Goal: Communication & Community: Connect with others

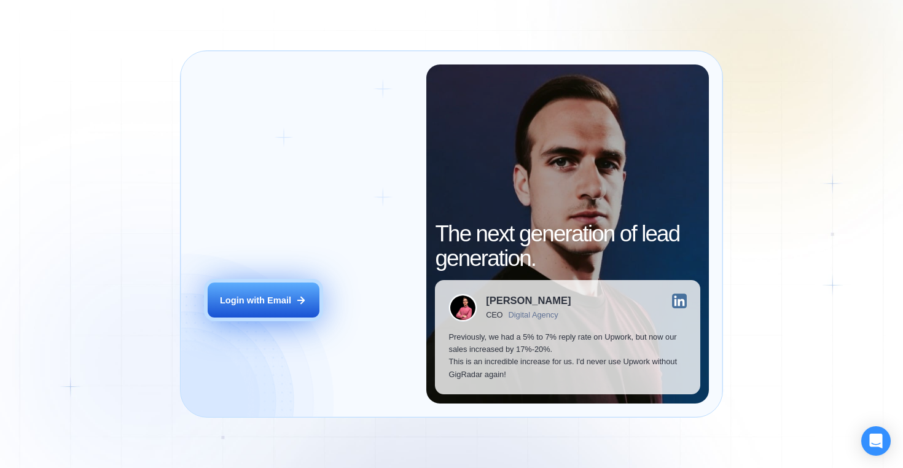
click at [283, 297] on div "Login with Email" at bounding box center [255, 300] width 71 height 12
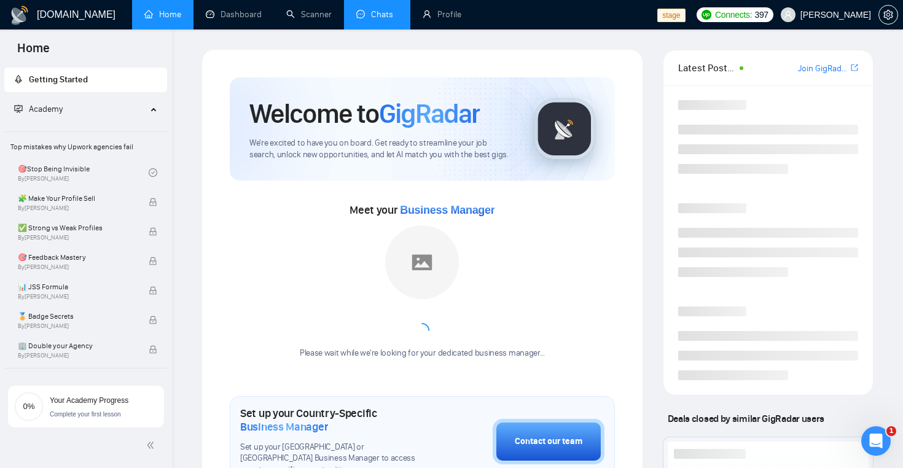
click at [373, 17] on link "Chats" at bounding box center [377, 14] width 42 height 10
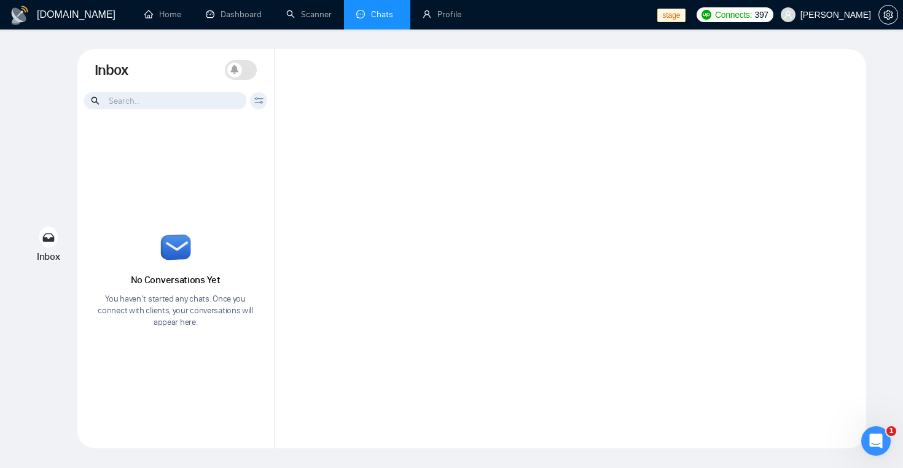
click at [128, 109] on div at bounding box center [165, 101] width 163 height 18
click at [131, 104] on input at bounding box center [165, 100] width 162 height 17
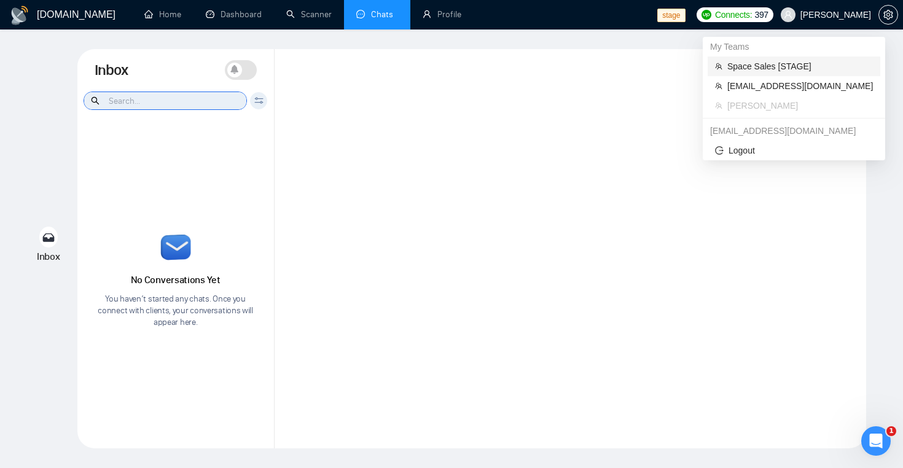
click at [806, 71] on span "Space Sales [STAGE]" at bounding box center [800, 67] width 146 height 14
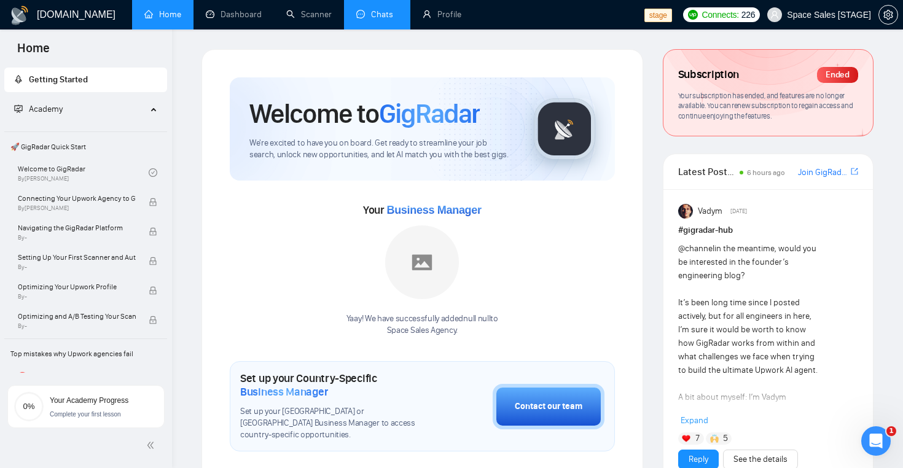
click at [371, 15] on link "Chats" at bounding box center [377, 14] width 42 height 10
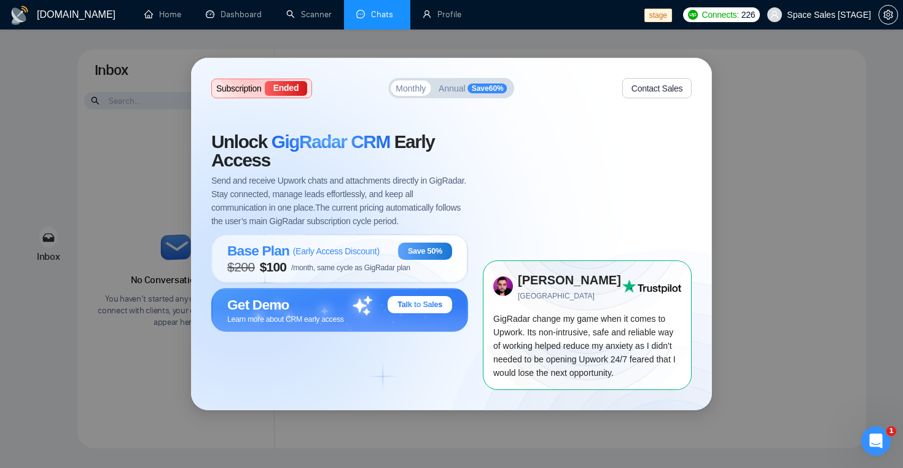
click at [838, 53] on div "Subscription Ended Monthly Annual Save 60 % Contact Sales Unlock GigRadar CRM E…" at bounding box center [451, 234] width 903 height 468
click at [838, 15] on span "Space Sales [STAGE]" at bounding box center [829, 15] width 84 height 0
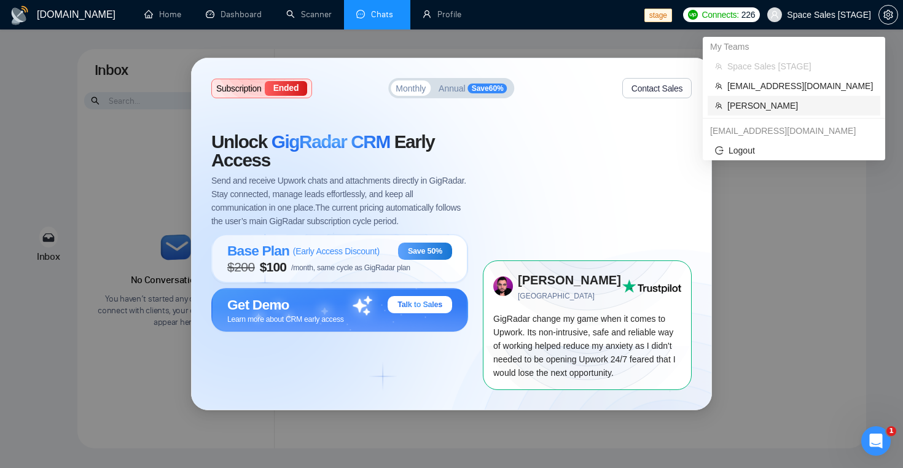
click at [782, 106] on span "[PERSON_NAME]" at bounding box center [800, 106] width 146 height 14
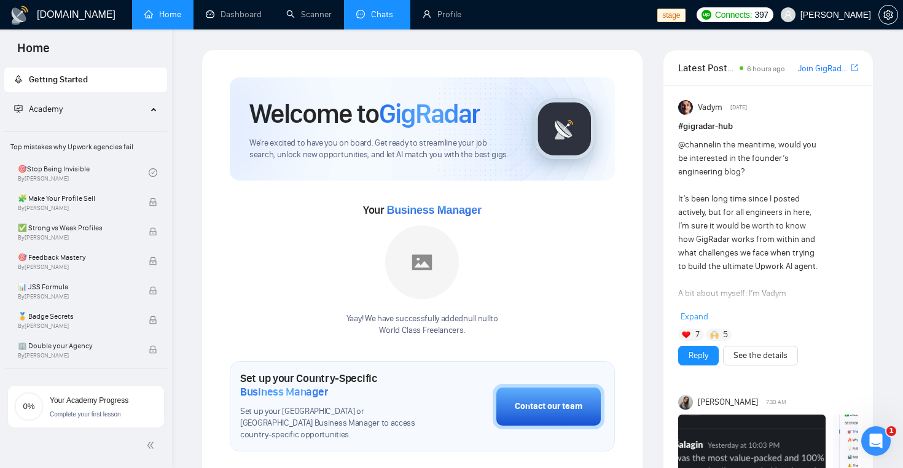
click at [374, 13] on link "Chats" at bounding box center [377, 14] width 42 height 10
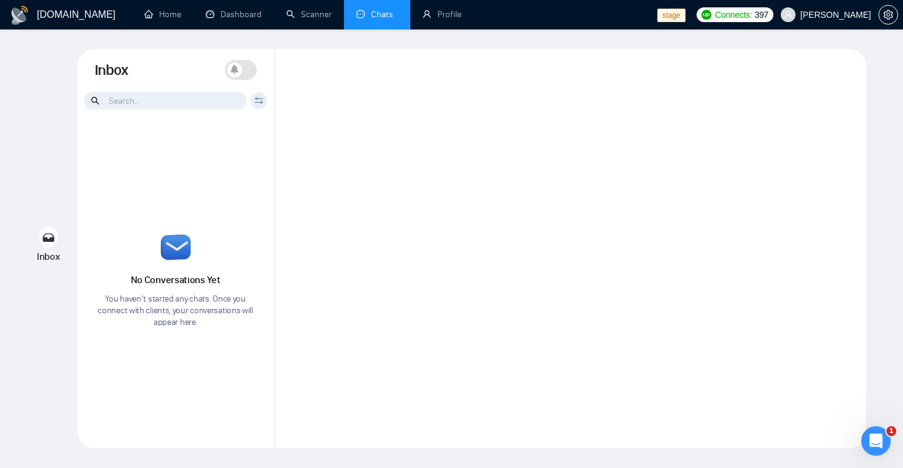
click at [261, 103] on icon at bounding box center [258, 100] width 9 height 7
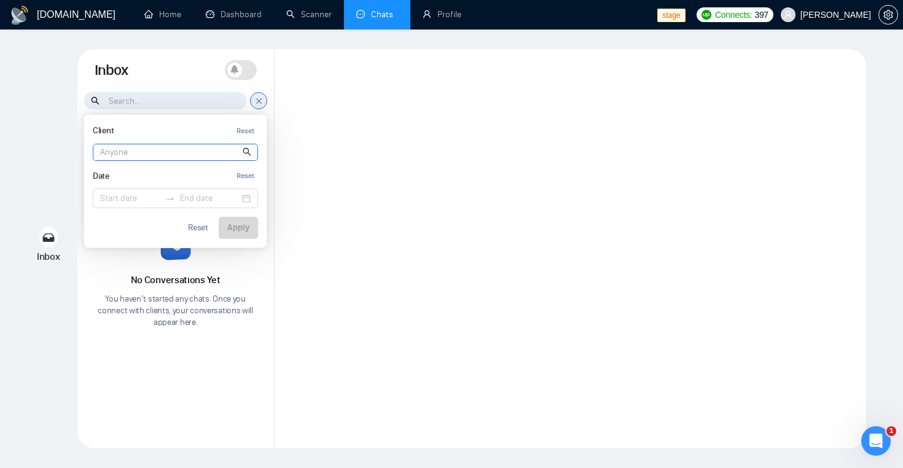
click at [215, 150] on input at bounding box center [175, 152] width 164 height 16
click at [234, 69] on icon at bounding box center [234, 69] width 8 height 9
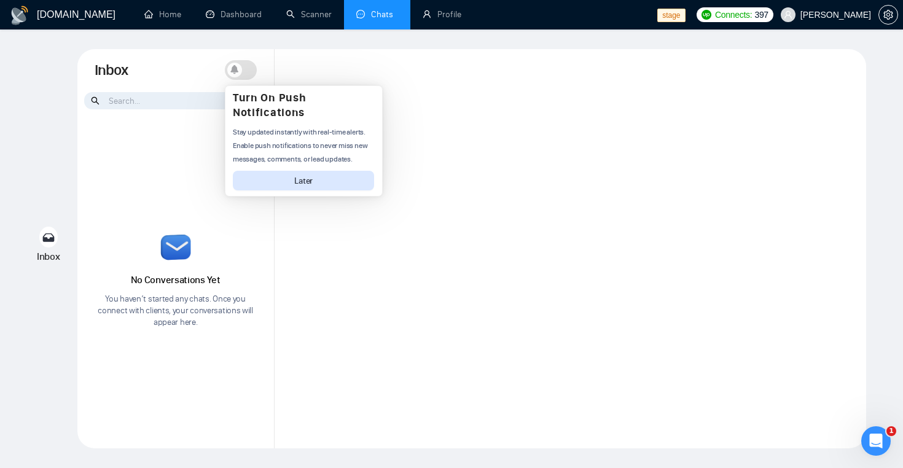
click at [176, 55] on div "Inbox Turn On Push Notifications Stay updated instantly with real-time alerts. …" at bounding box center [175, 70] width 197 height 42
